Goal: Information Seeking & Learning: Learn about a topic

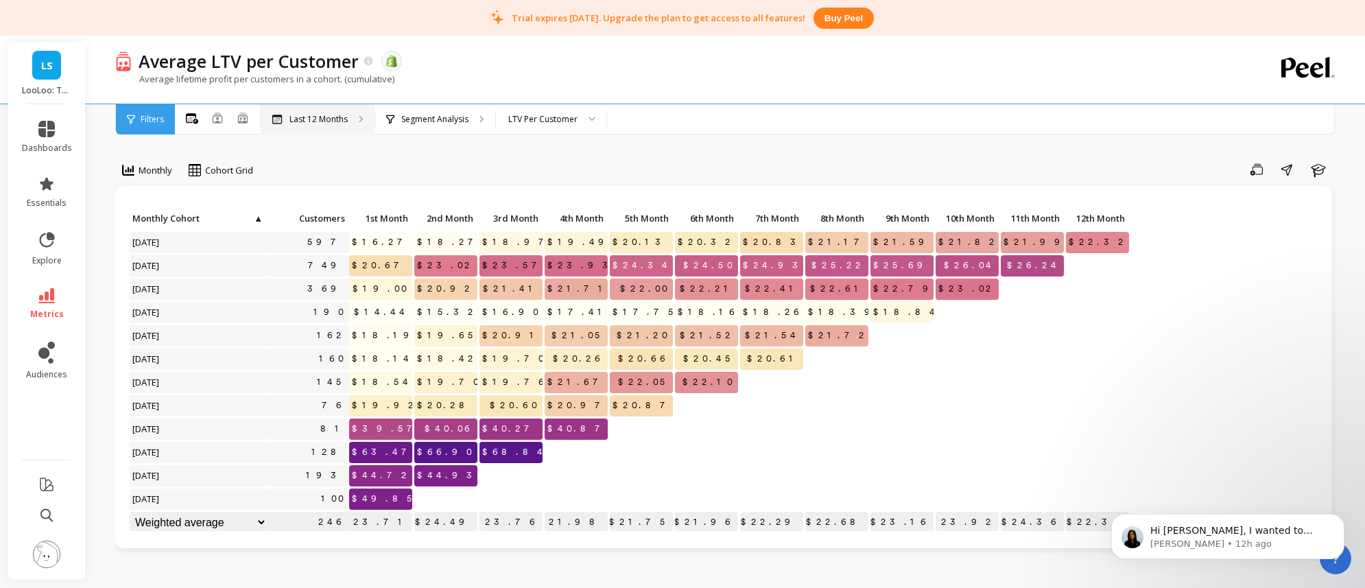
click at [328, 122] on p "Last 12 Months" at bounding box center [318, 119] width 58 height 11
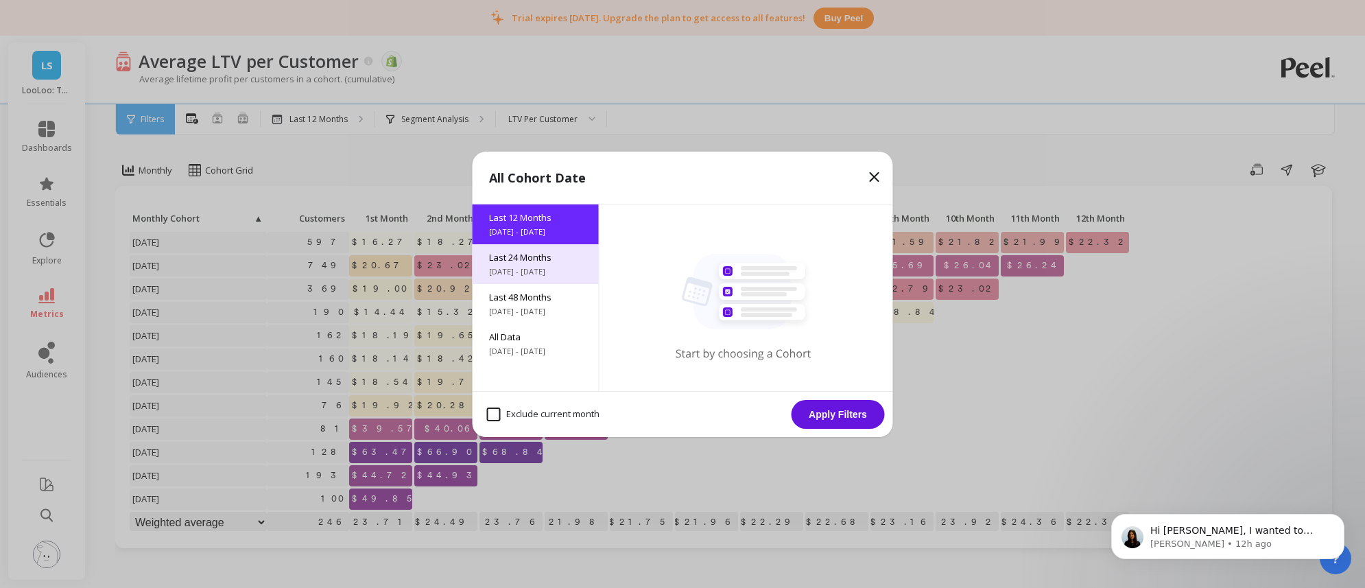
click at [536, 261] on span "Last 24 Months" at bounding box center [535, 257] width 93 height 12
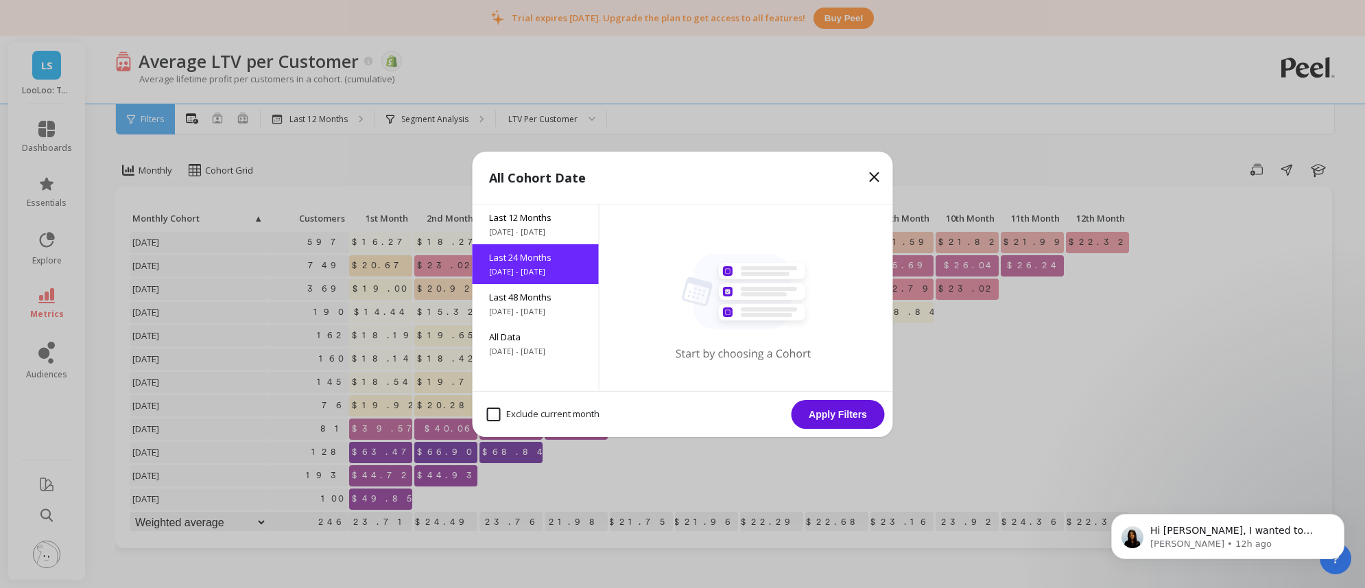
click at [841, 418] on button "Apply Filters" at bounding box center [837, 414] width 93 height 29
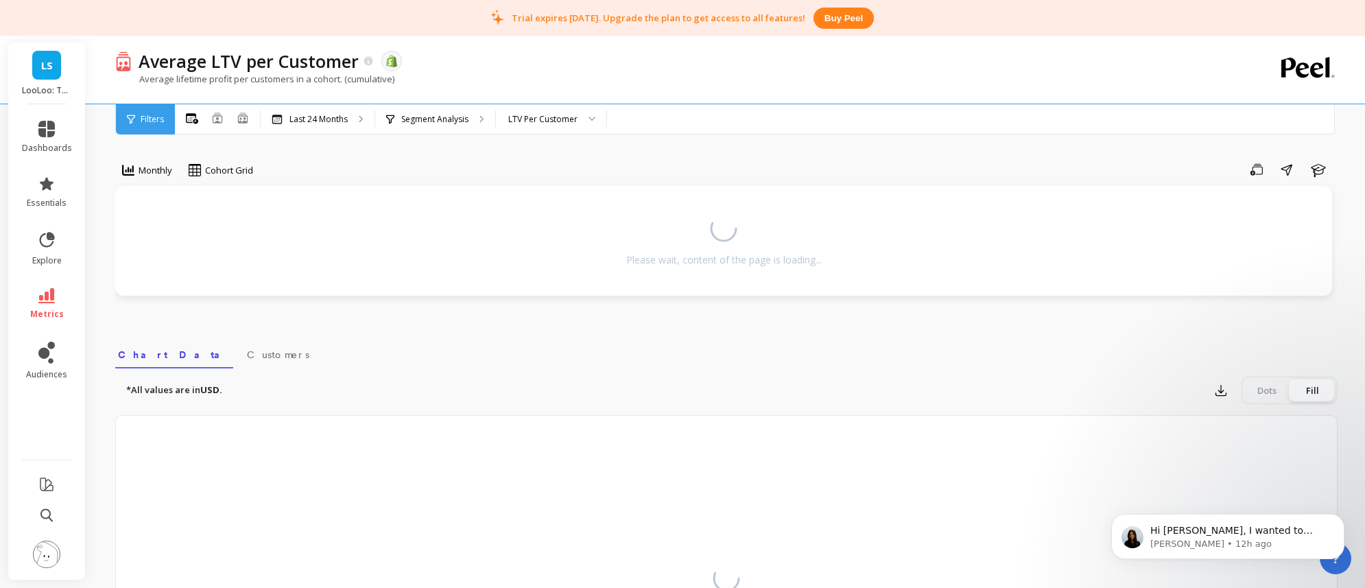
click at [559, 133] on div "Average LTV per Customer The data you are viewing comes from: Shopify Average l…" at bounding box center [728, 406] width 1271 height 812
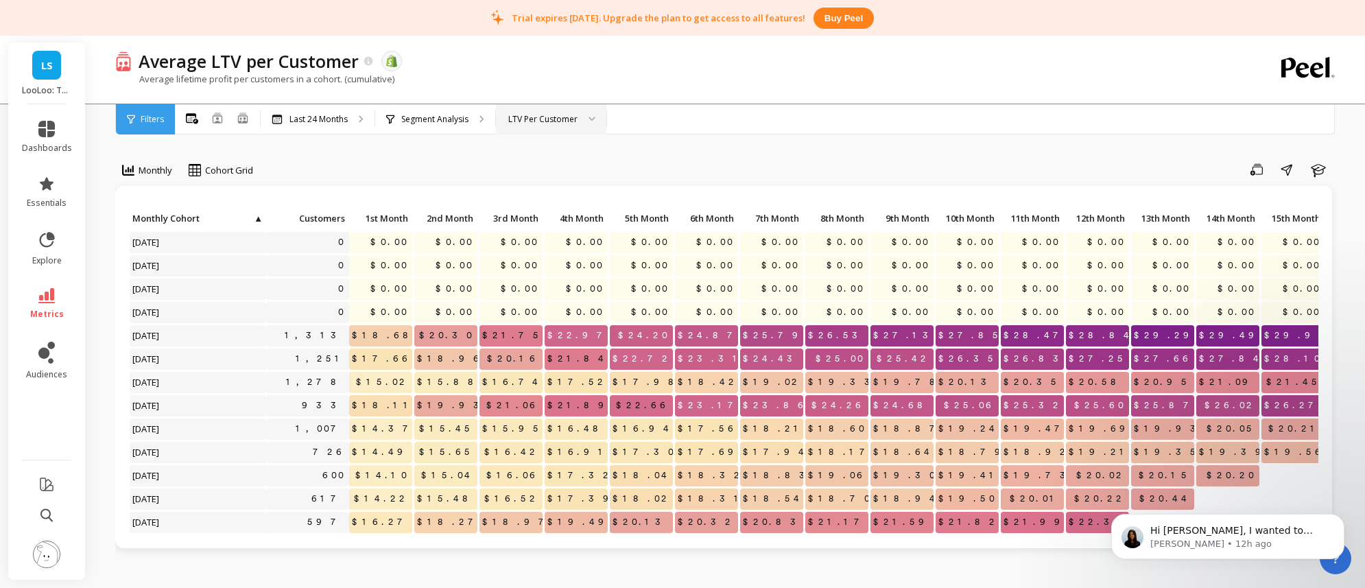
click at [559, 125] on div "LTV Per Customer" at bounding box center [542, 118] width 69 height 13
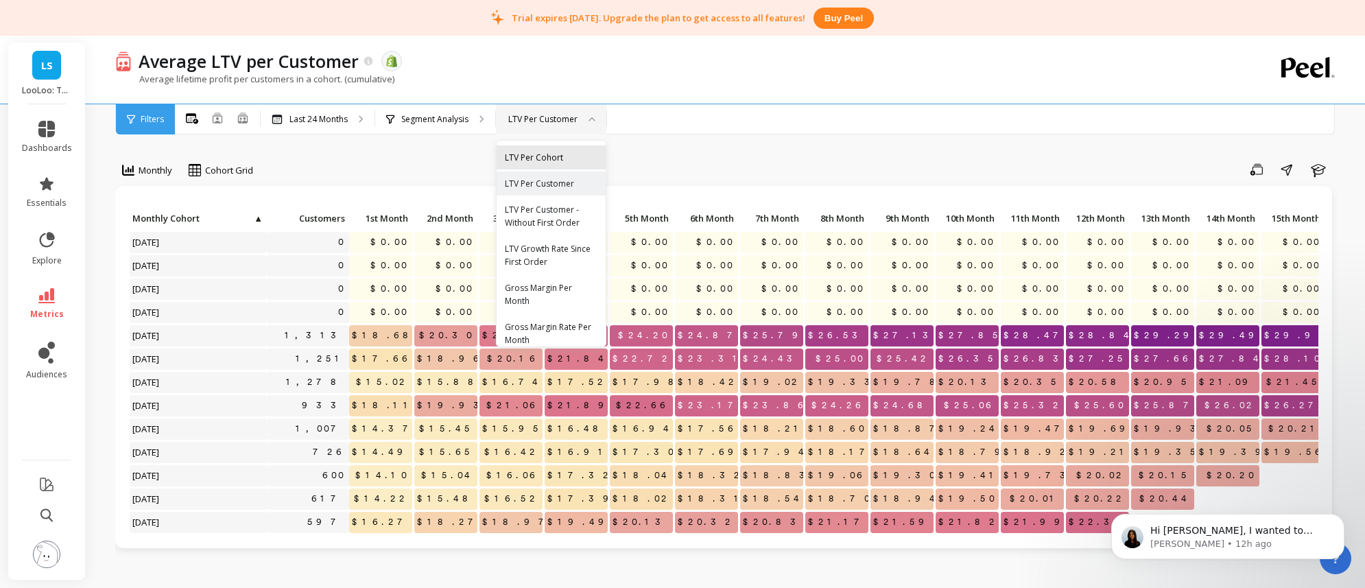
click at [555, 149] on div "LTV Per Cohort" at bounding box center [550, 157] width 109 height 24
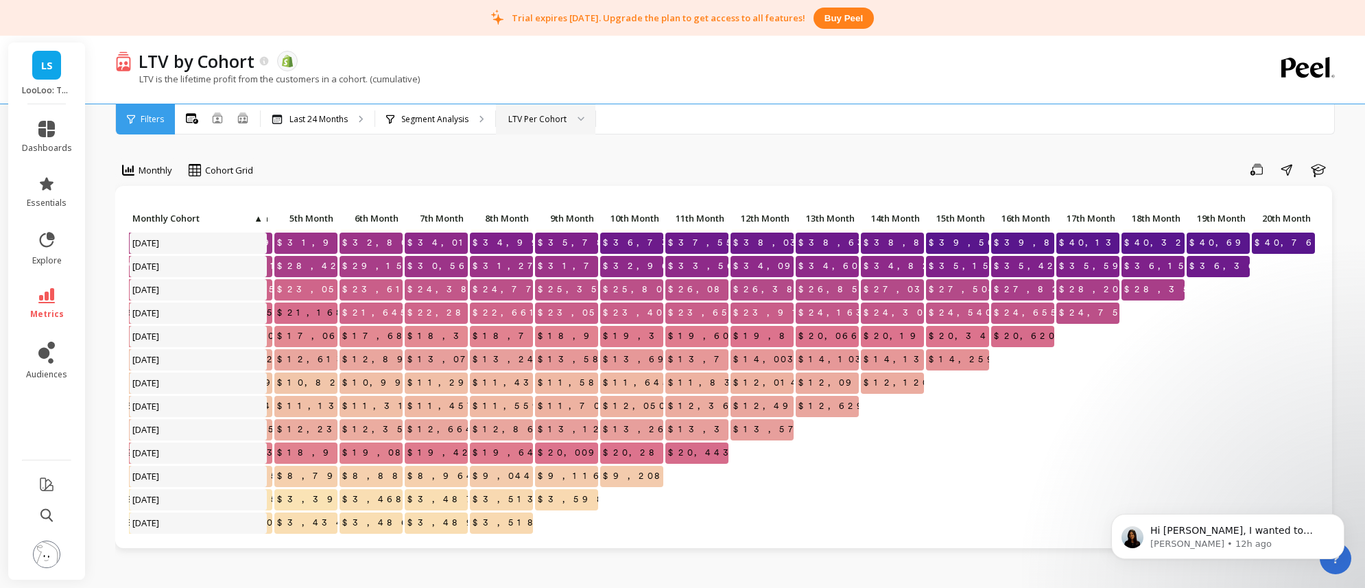
scroll to position [93, 332]
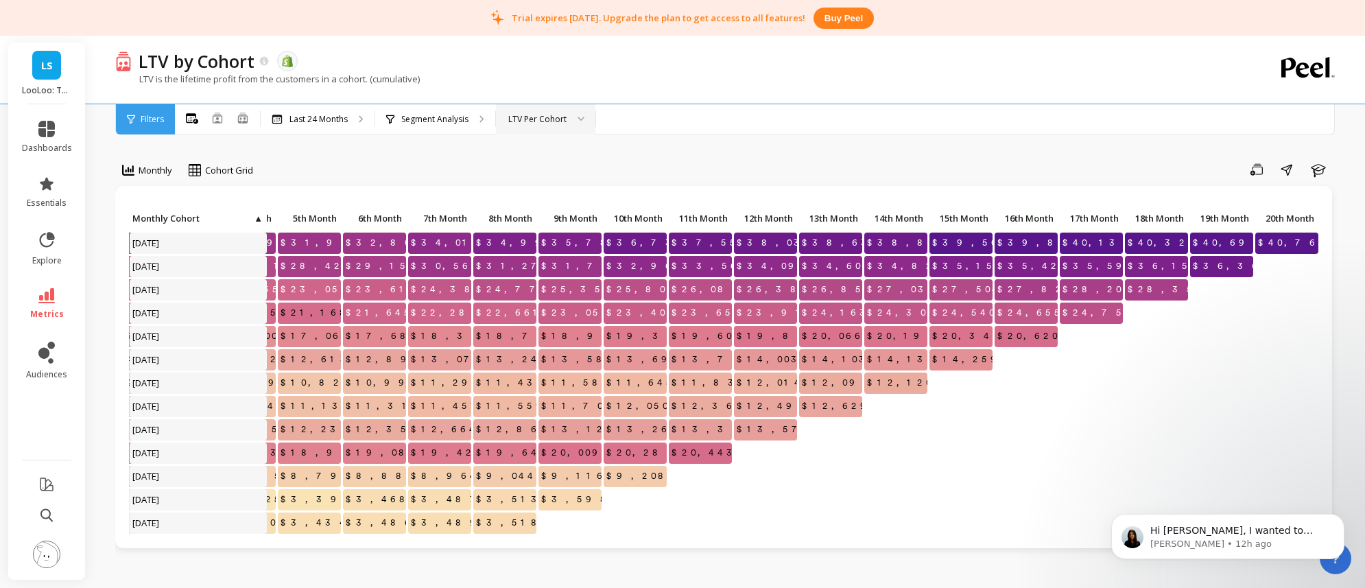
click at [42, 336] on li "audiences" at bounding box center [47, 360] width 67 height 55
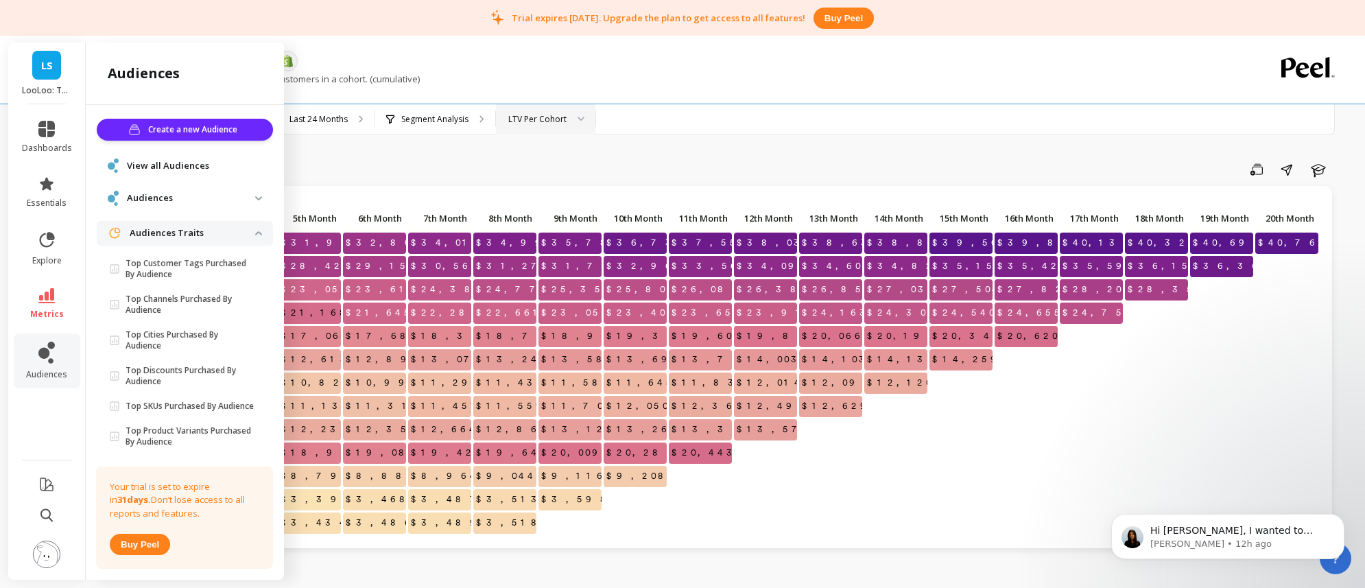
click at [183, 241] on traits "Audiences Traits" at bounding box center [185, 233] width 176 height 25
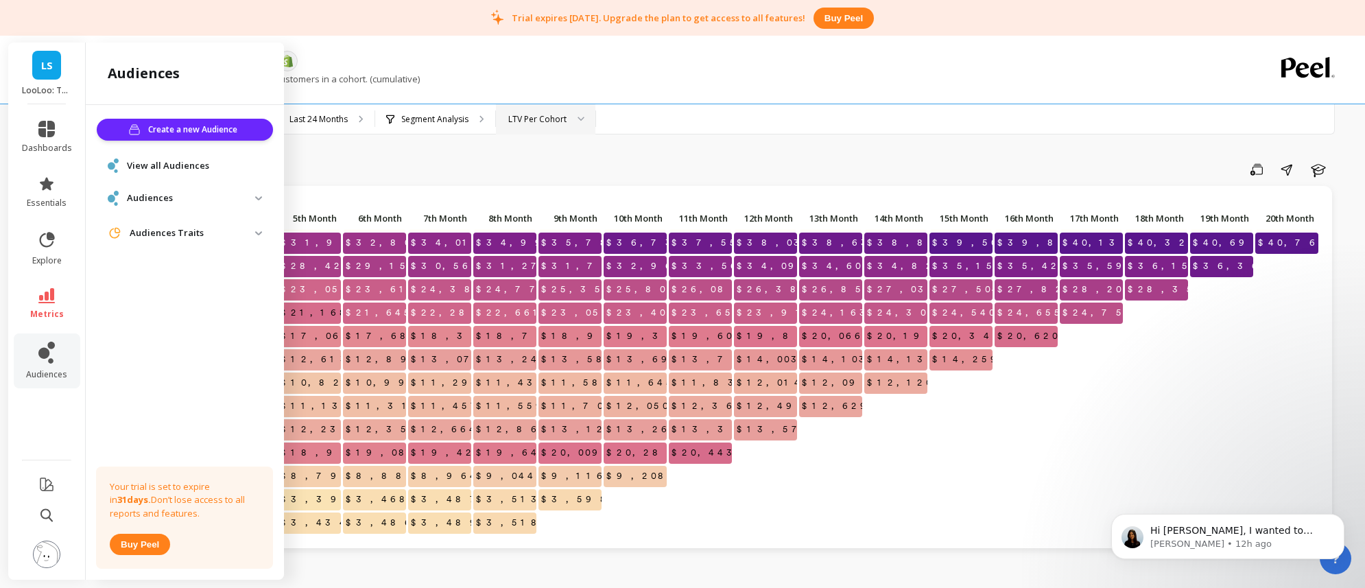
click at [183, 242] on traits "Audiences Traits" at bounding box center [185, 233] width 176 height 25
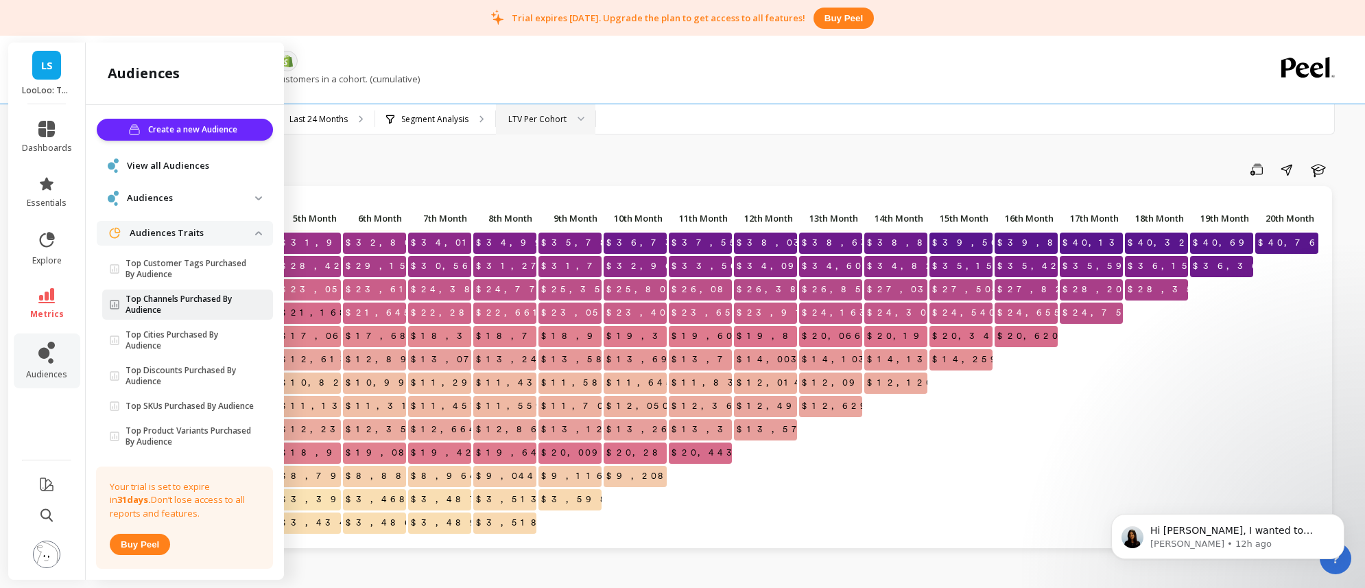
scroll to position [36, 0]
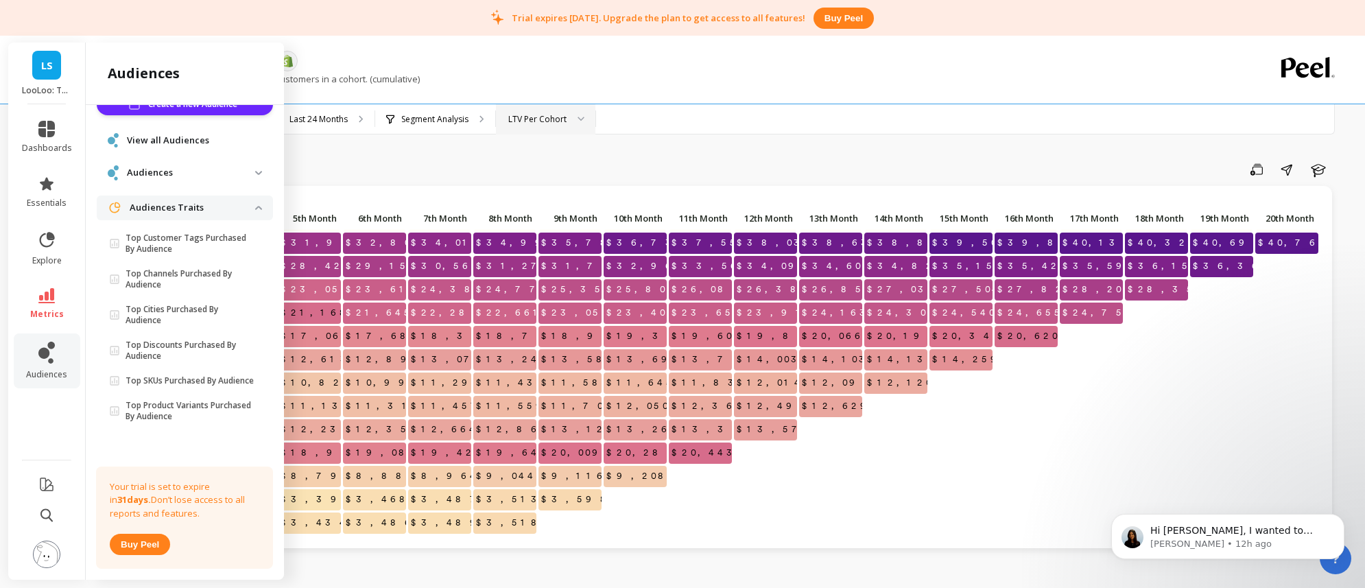
click at [178, 239] on p "Top Customer Tags Purchased By Audience" at bounding box center [190, 243] width 130 height 22
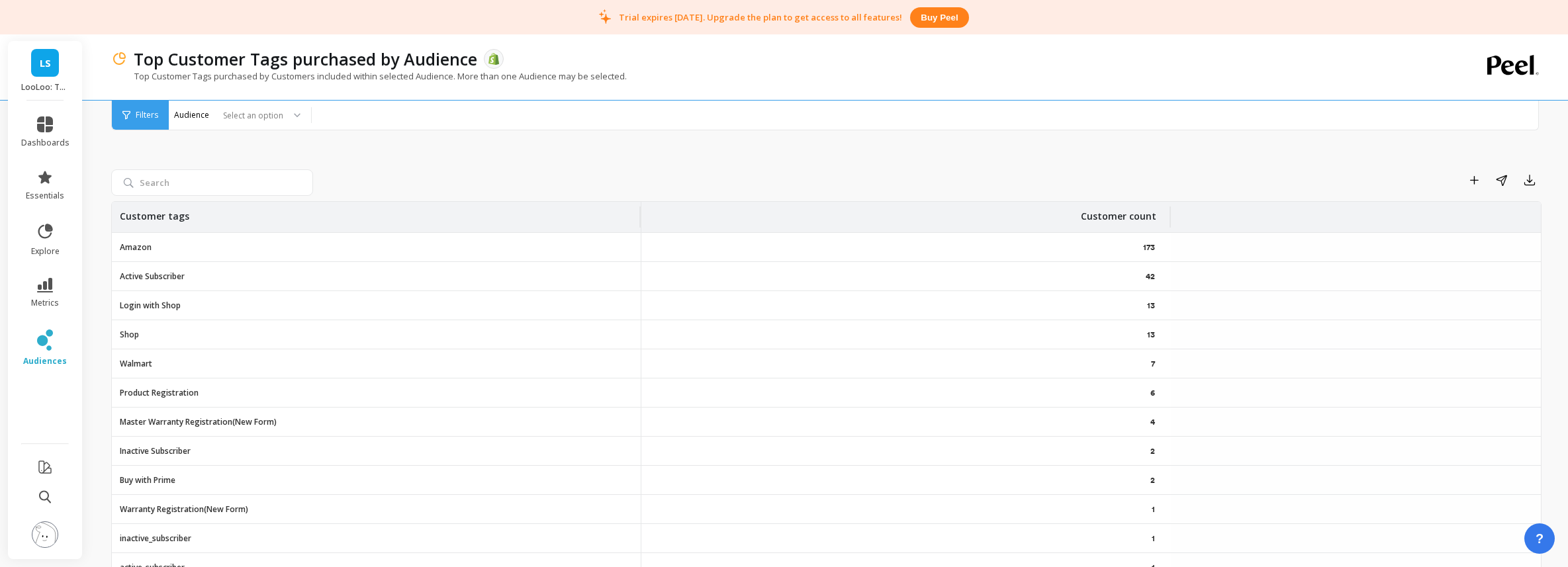
scroll to position [83, 0]
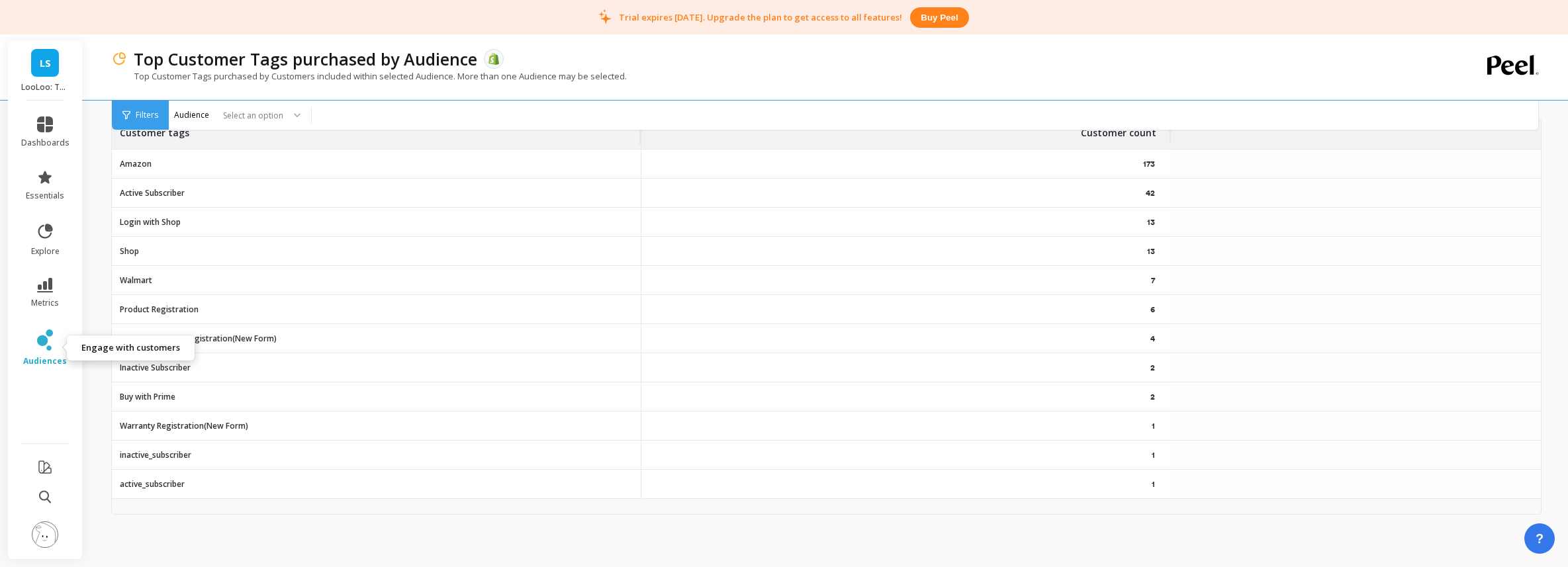
click at [41, 345] on icon at bounding box center [41, 340] width 11 height 11
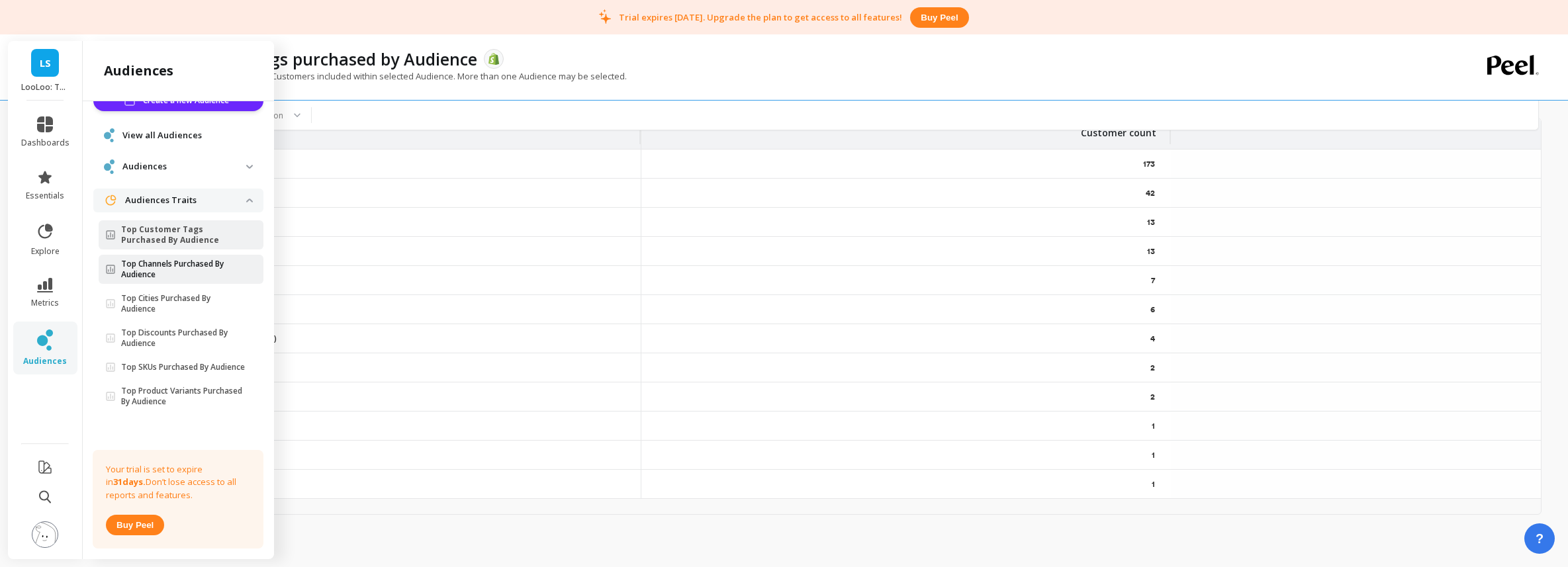
scroll to position [0, 0]
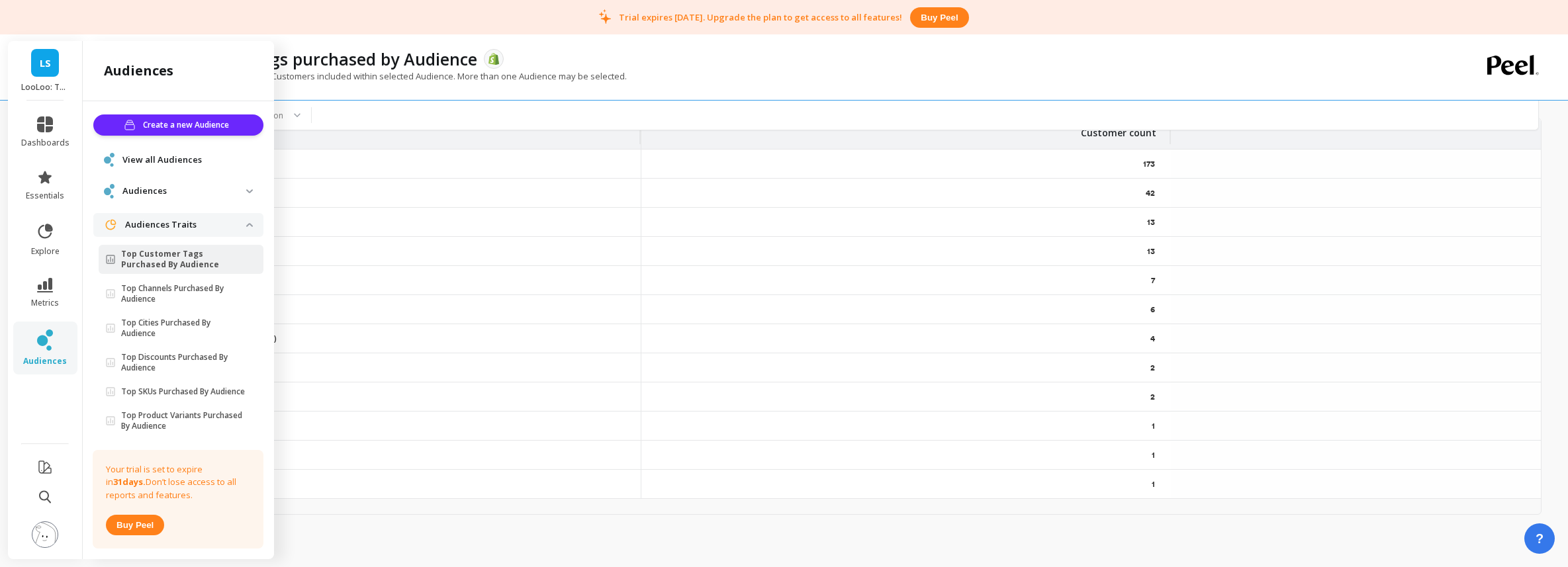
click at [165, 170] on div "View all Audiences" at bounding box center [179, 159] width 170 height 24
click at [164, 155] on span "View all Audiences" at bounding box center [162, 160] width 79 height 14
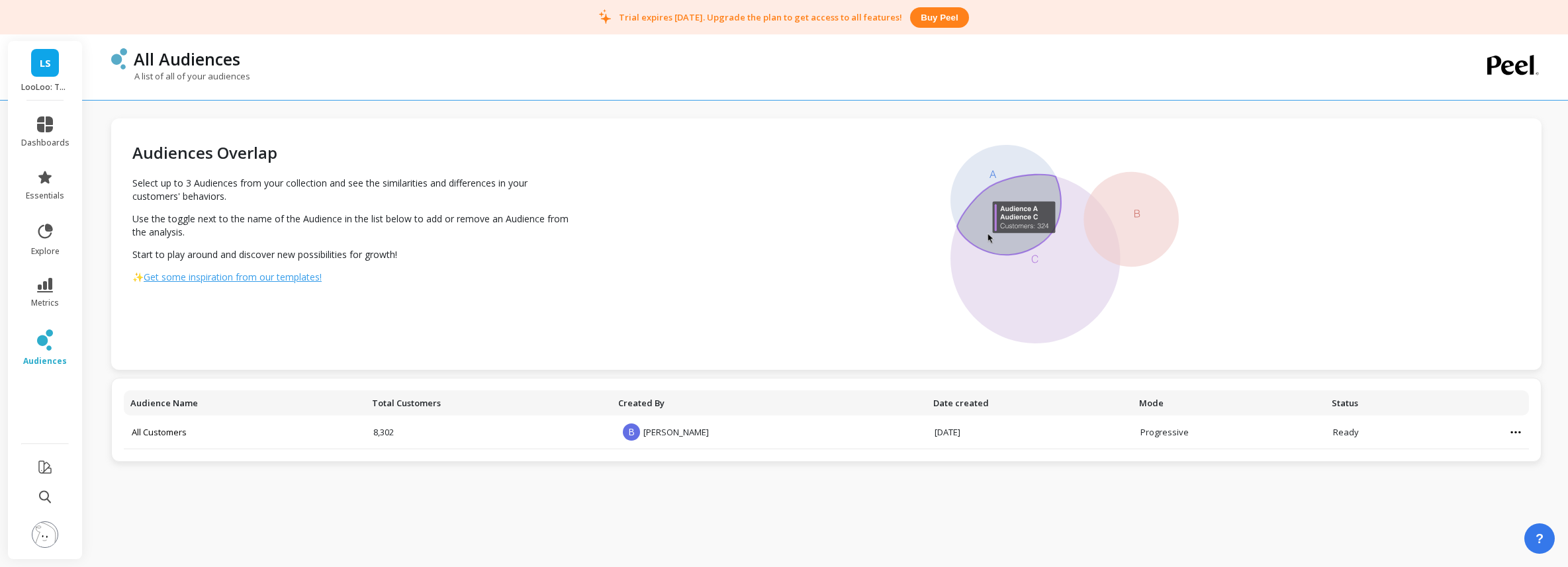
click at [176, 429] on link "All Customers" at bounding box center [158, 432] width 55 height 12
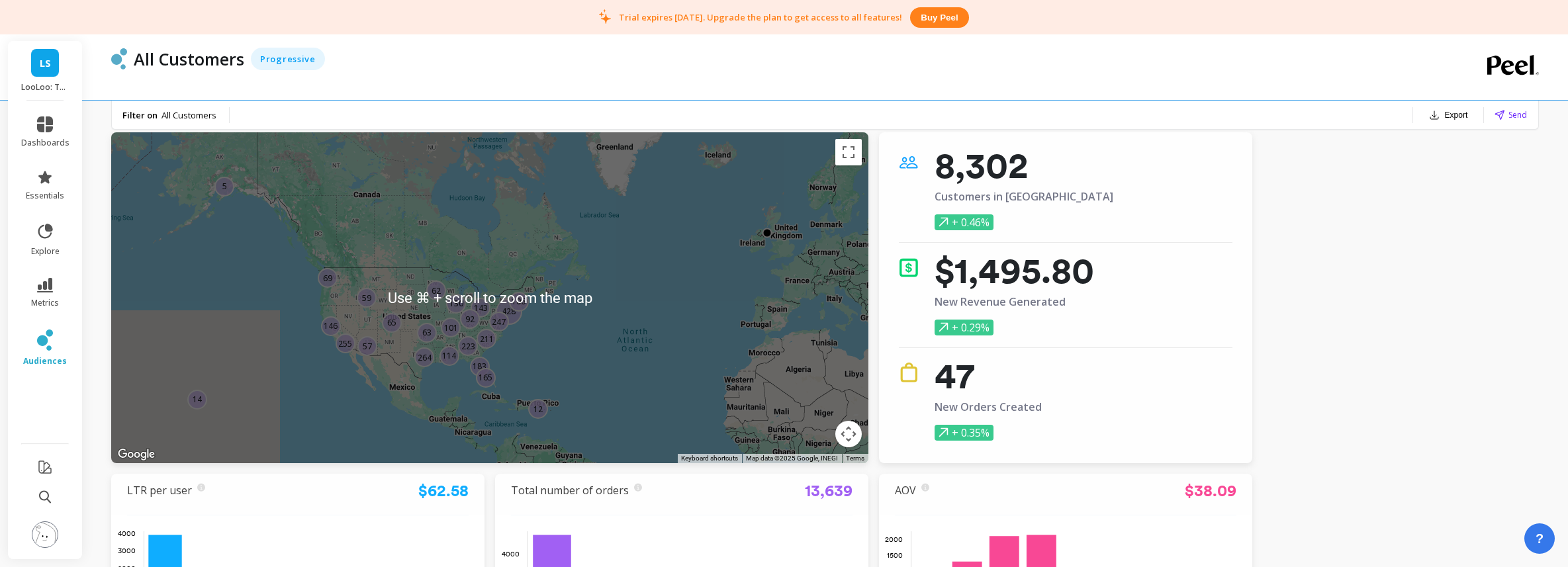
scroll to position [5, 0]
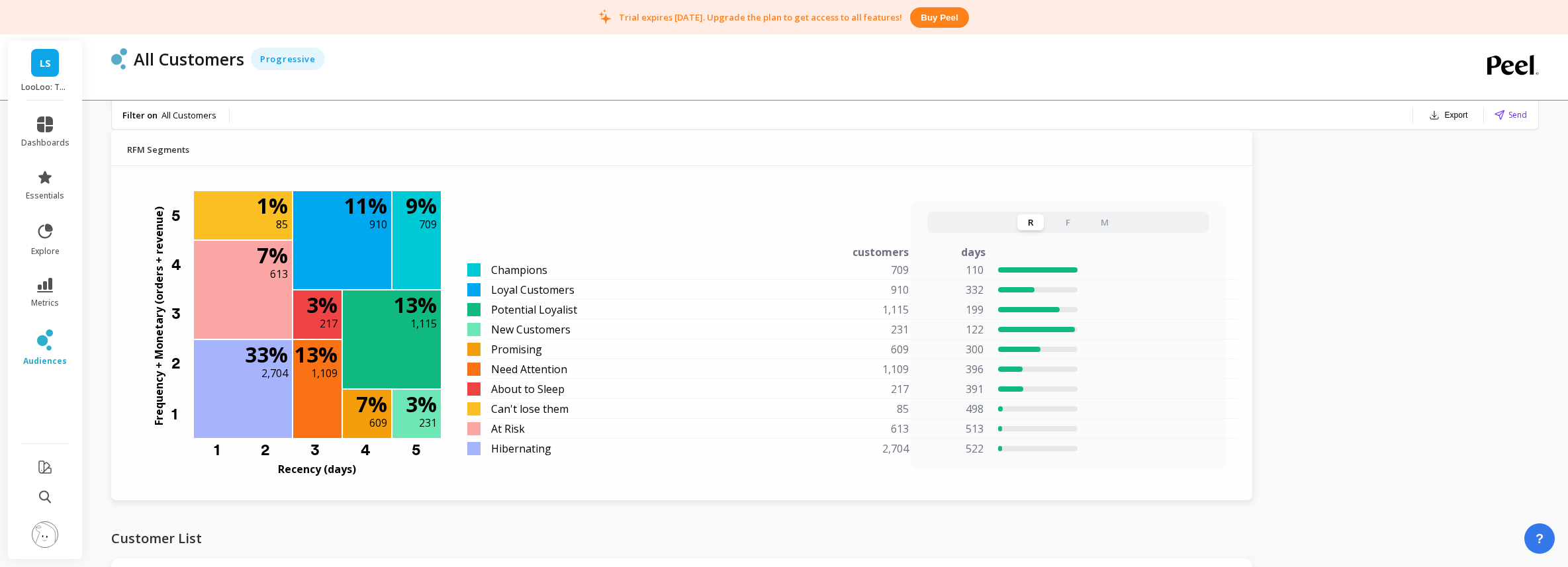
scroll to position [1003, 0]
click at [1066, 218] on button "F" at bounding box center [1066, 221] width 26 height 15
click at [1109, 220] on button "M" at bounding box center [1104, 221] width 26 height 15
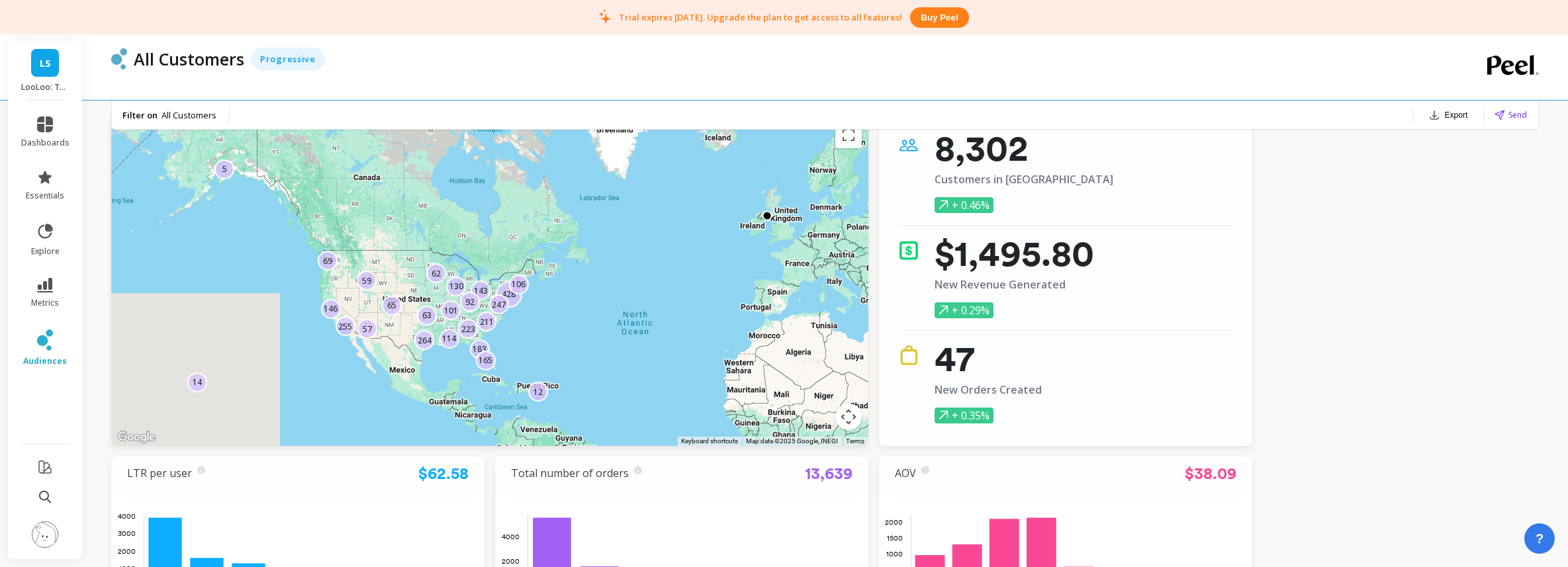
scroll to position [0, 0]
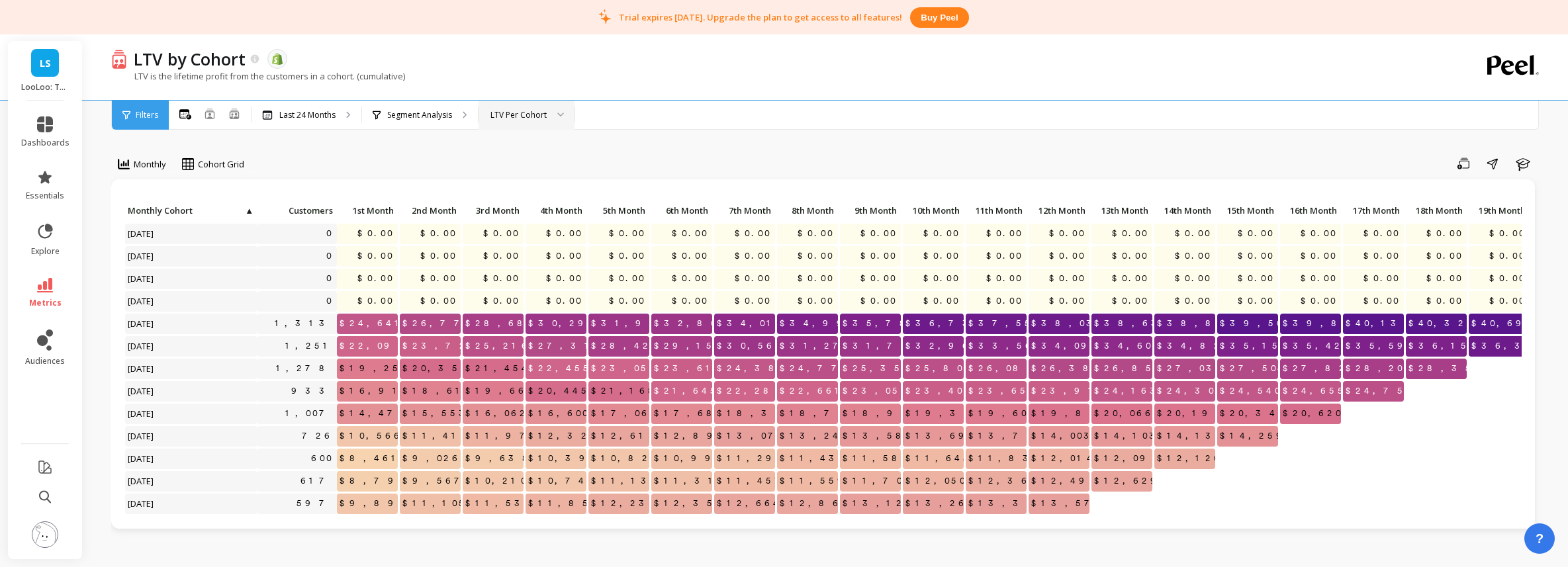
click at [507, 117] on div "LTV Per Cohort" at bounding box center [518, 114] width 56 height 13
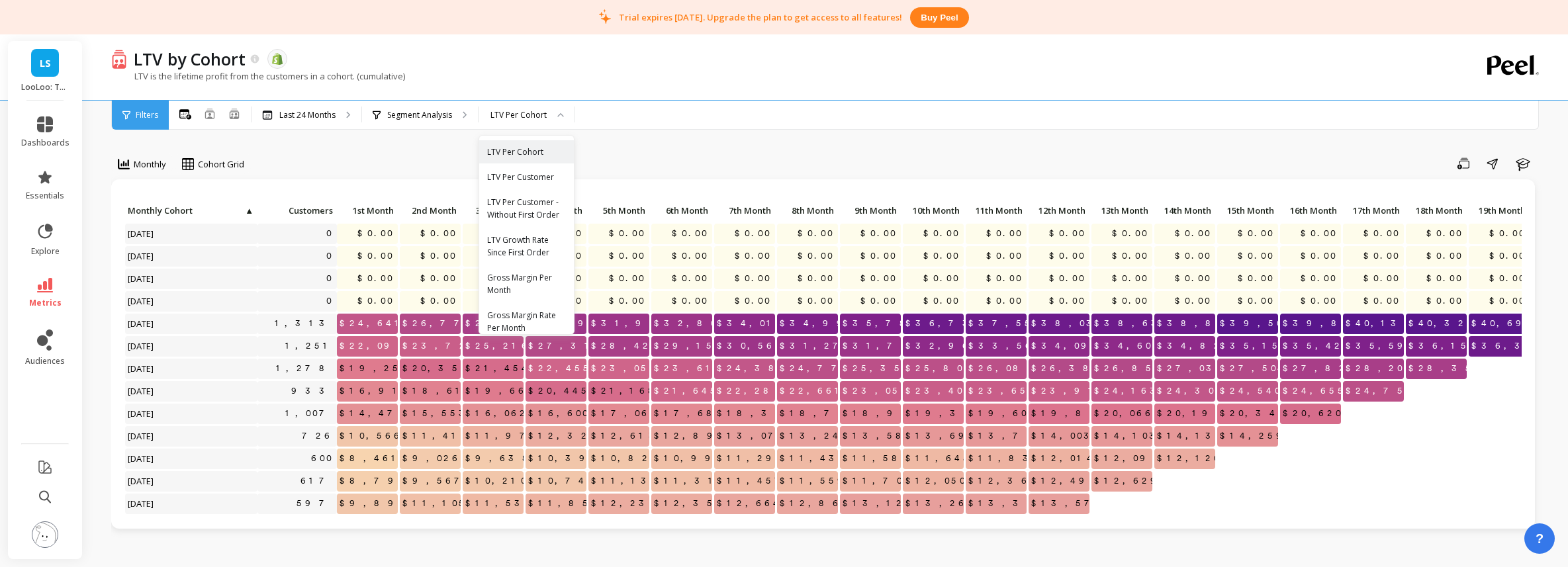
click at [660, 171] on div "Save Share Learn" at bounding box center [897, 163] width 1287 height 21
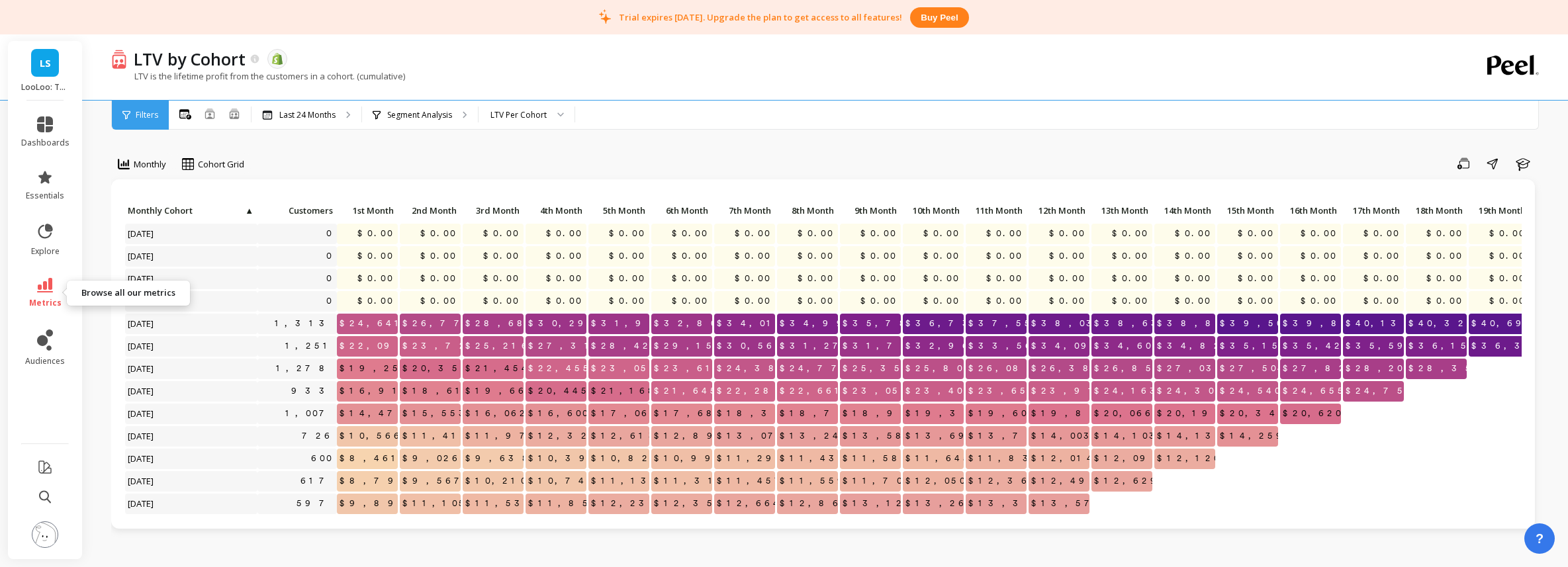
click at [51, 293] on link "metrics" at bounding box center [45, 293] width 48 height 31
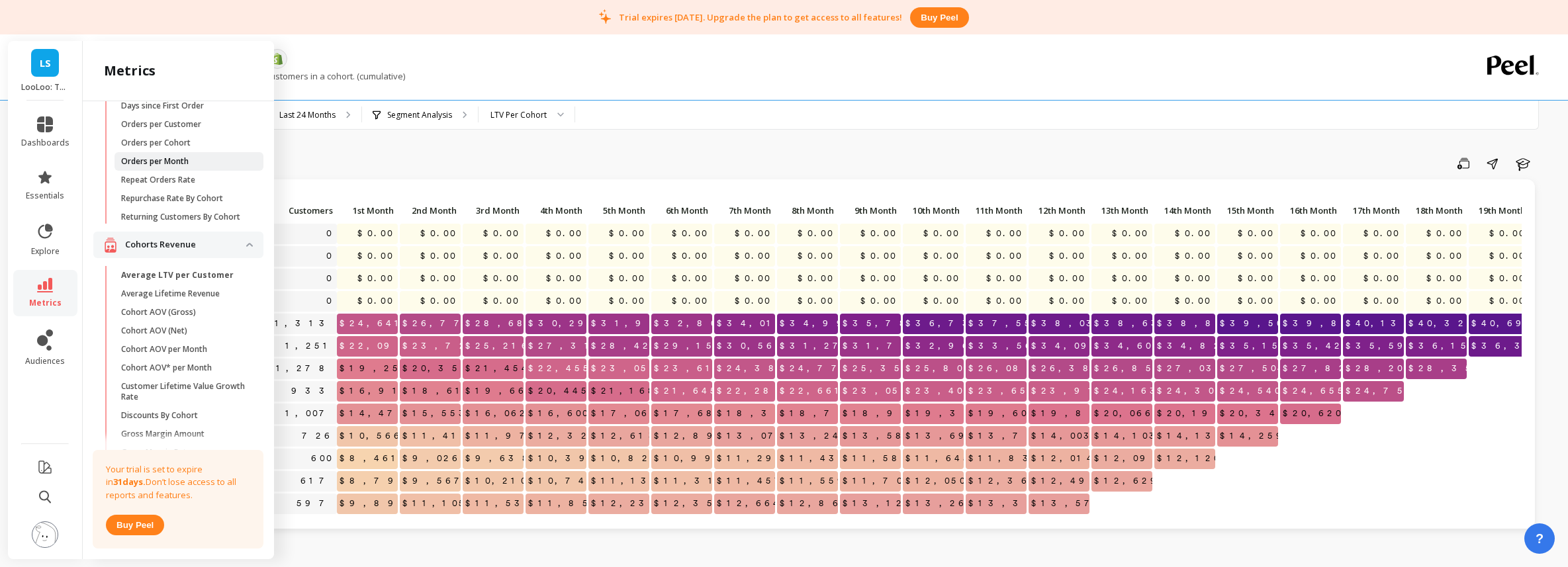
scroll to position [260, 0]
click at [200, 295] on p "Average Lifetime Revenue" at bounding box center [170, 292] width 98 height 11
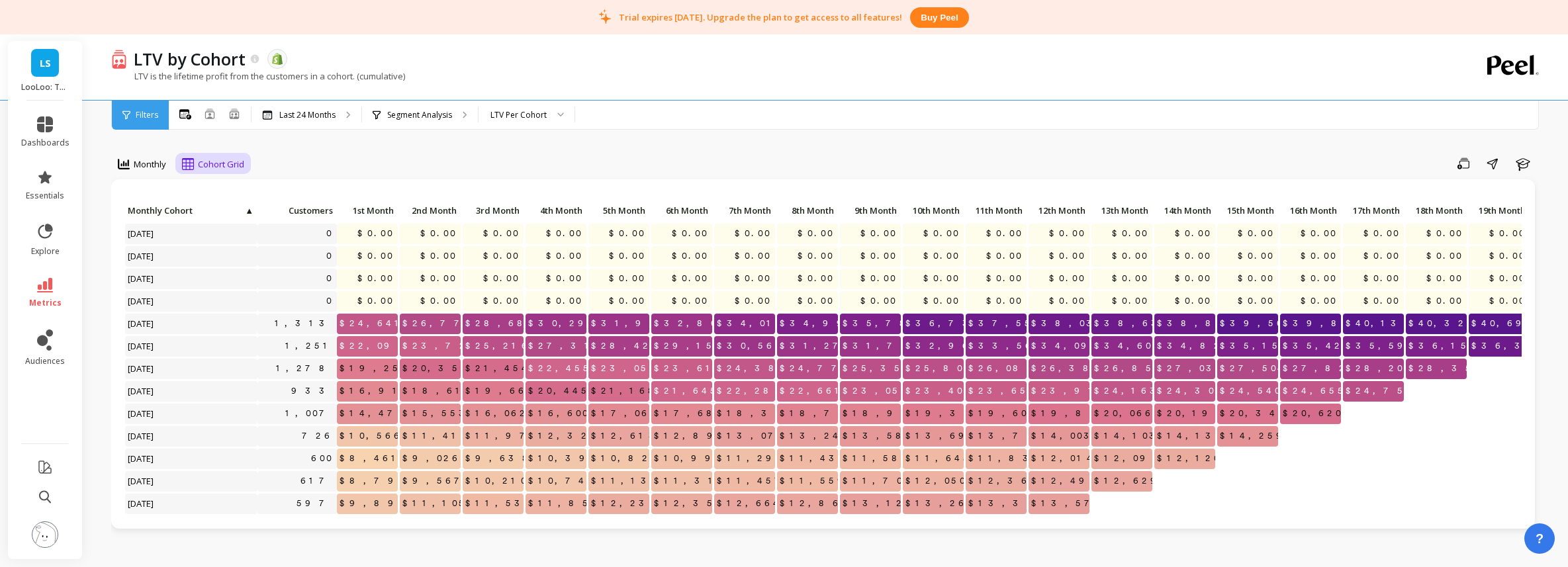
click at [195, 168] on div "Cohort Grid" at bounding box center [213, 164] width 62 height 15
click at [154, 167] on span "Monthly" at bounding box center [151, 164] width 33 height 13
click at [231, 163] on span "Cohort Grid" at bounding box center [221, 164] width 46 height 13
click at [242, 222] on div "Cohort Line" at bounding box center [224, 219] width 75 height 13
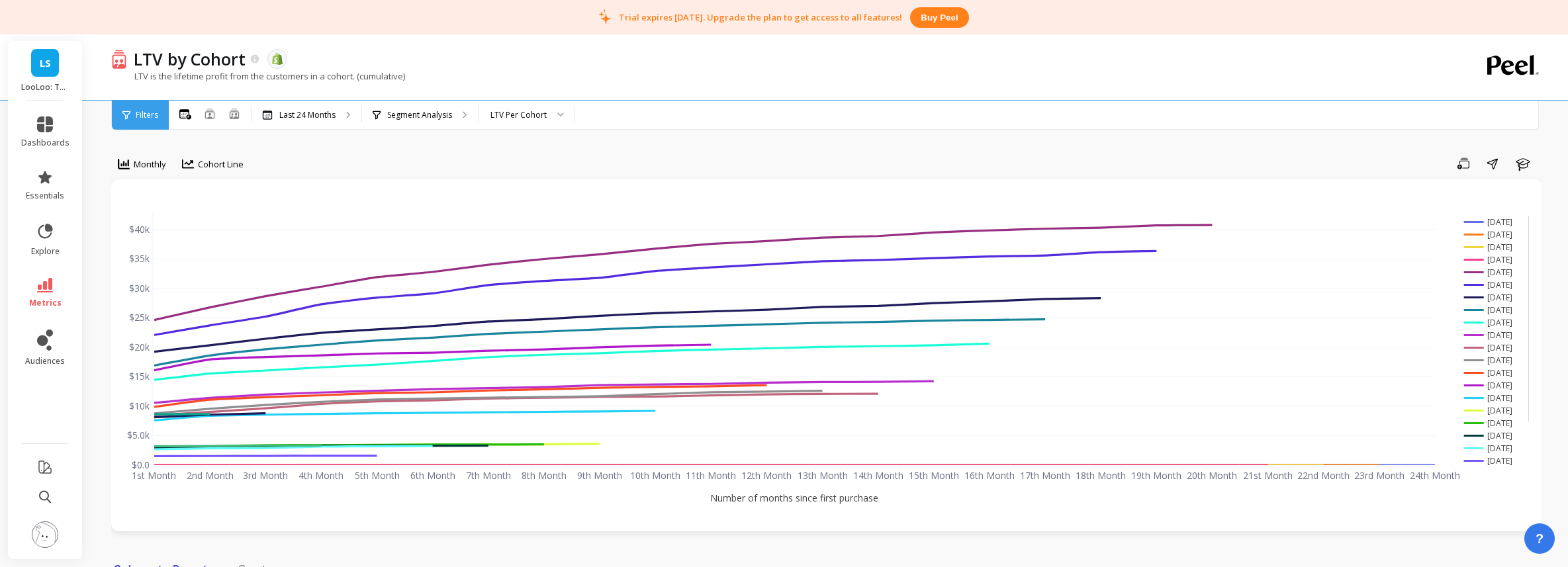
click at [163, 116] on div "Filters" at bounding box center [140, 115] width 57 height 29
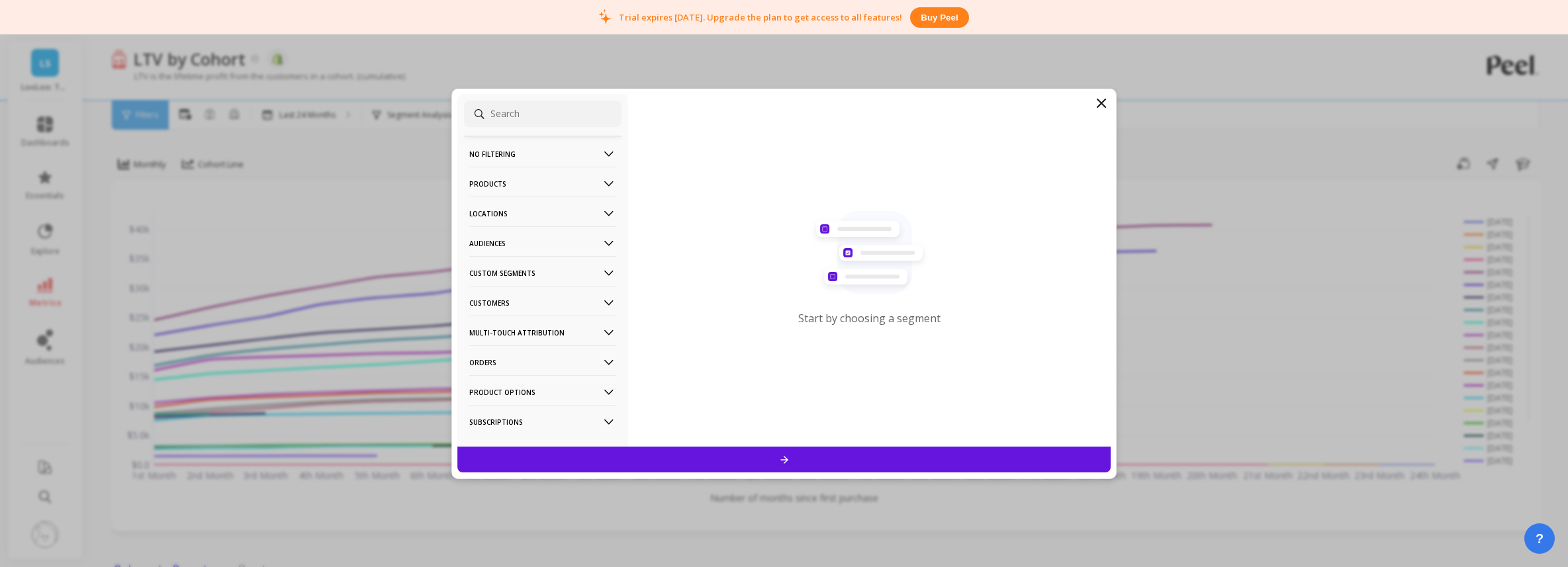
click at [1095, 100] on icon at bounding box center [1101, 103] width 15 height 15
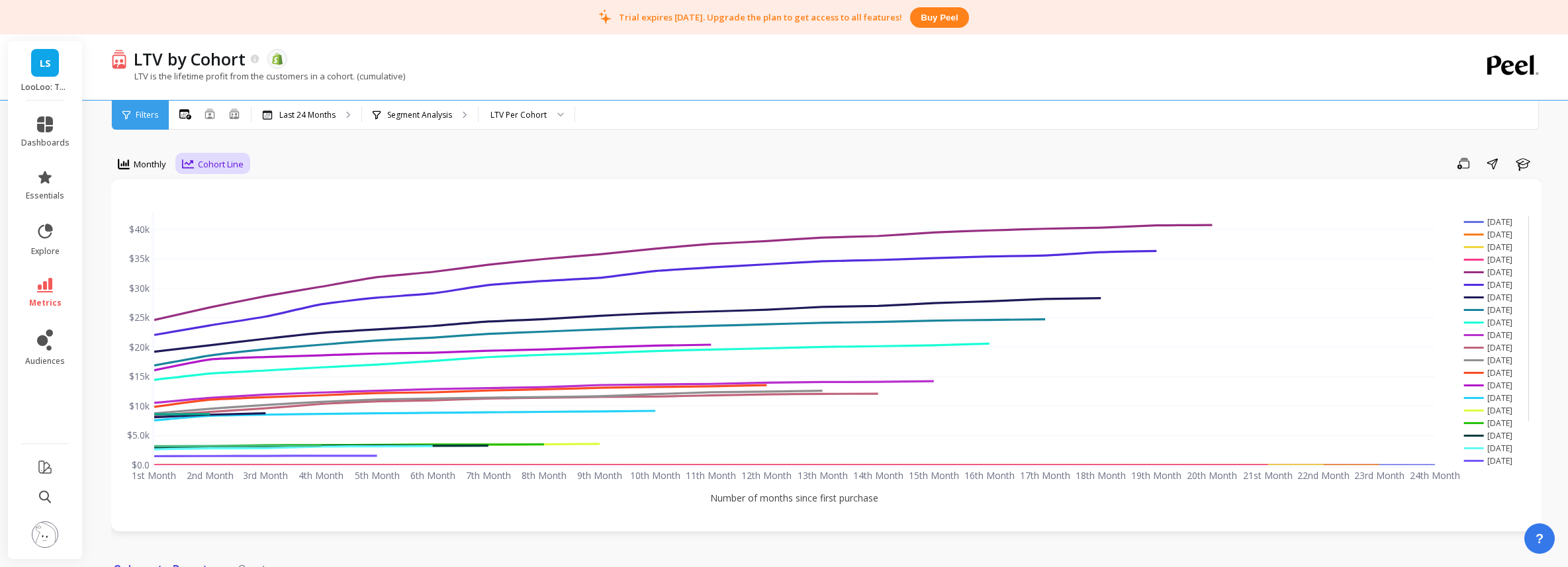
click at [211, 167] on span "Cohort Line" at bounding box center [220, 164] width 45 height 13
drag, startPoint x: 218, startPoint y: 188, endPoint x: 174, endPoint y: 146, distance: 60.8
click at [218, 188] on div "Cohort Grid" at bounding box center [224, 194] width 75 height 13
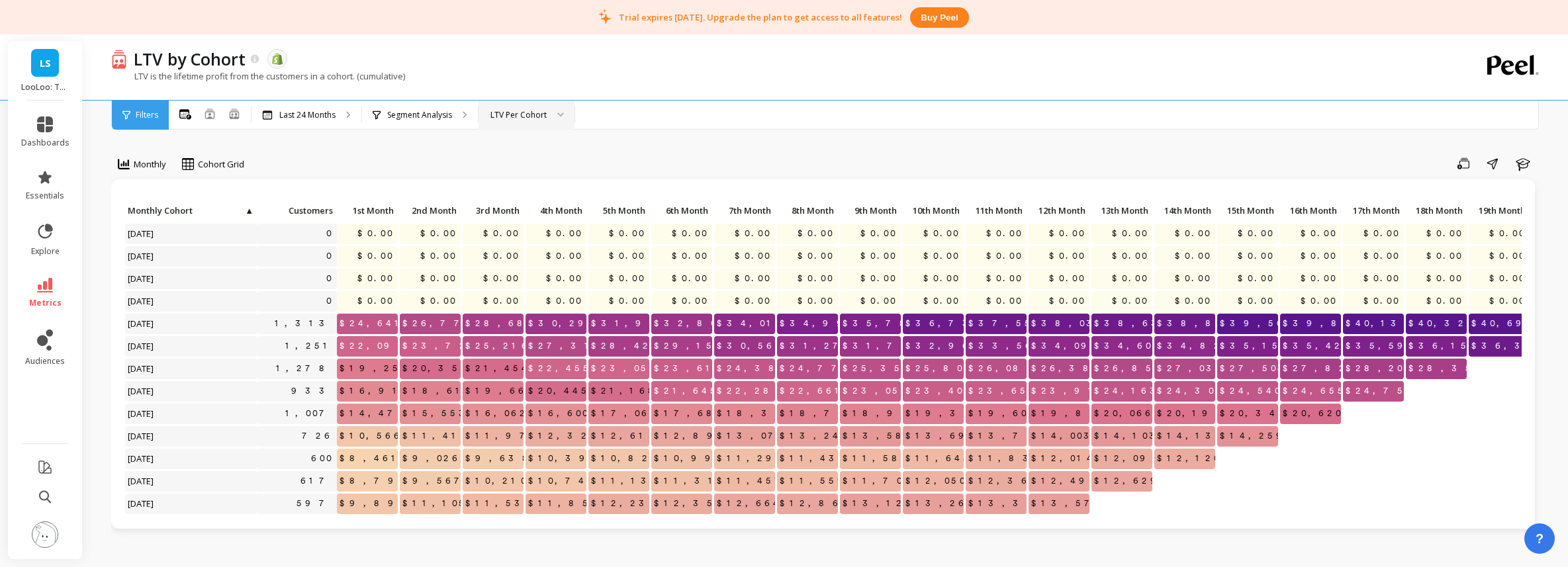
click at [548, 116] on div at bounding box center [556, 115] width 15 height 29
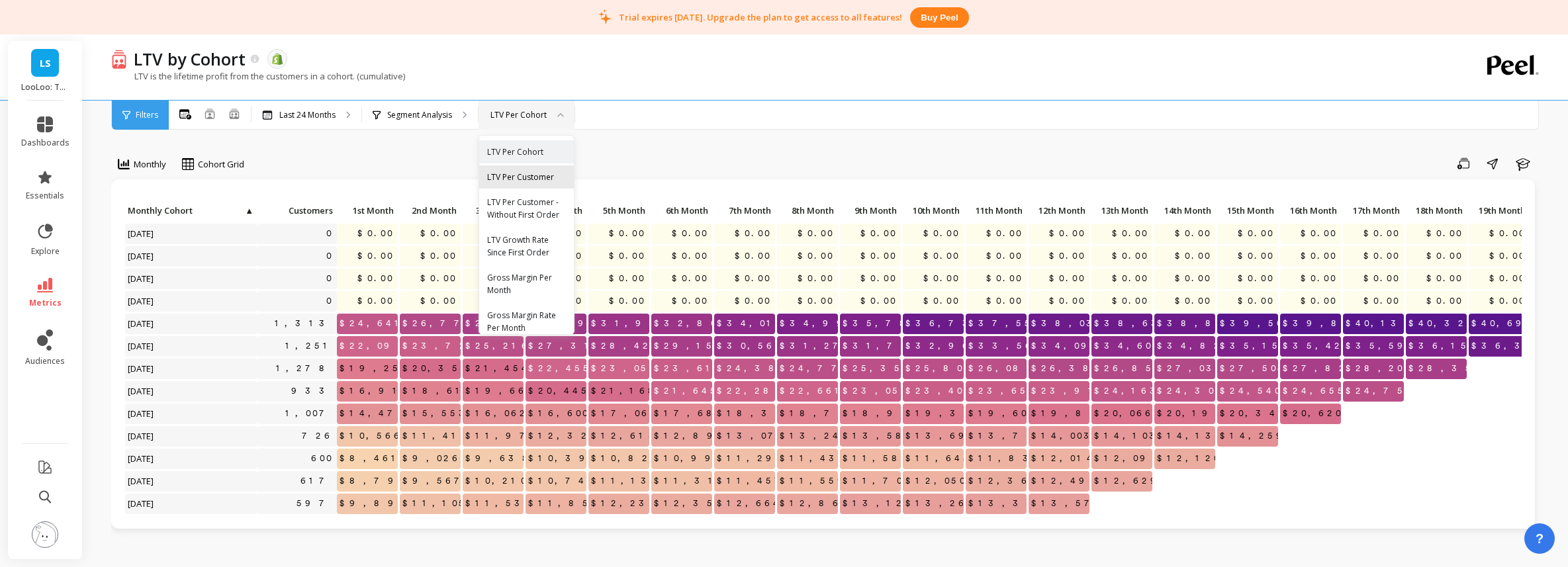
scroll to position [10, 0]
click at [523, 239] on div "LTV Growth Rate Since First Order" at bounding box center [527, 236] width 79 height 25
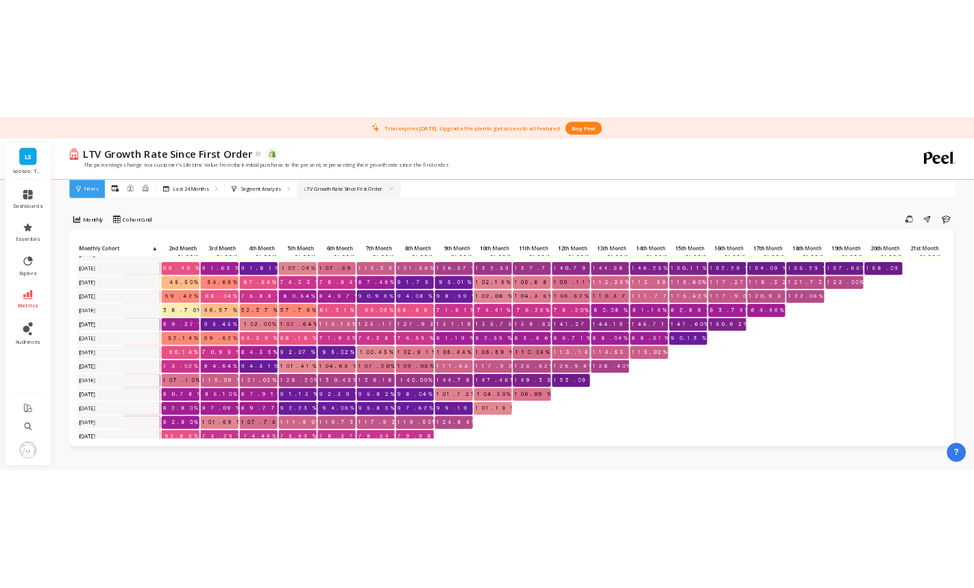
scroll to position [84, 147]
